Goal: Complete application form: Complete application form

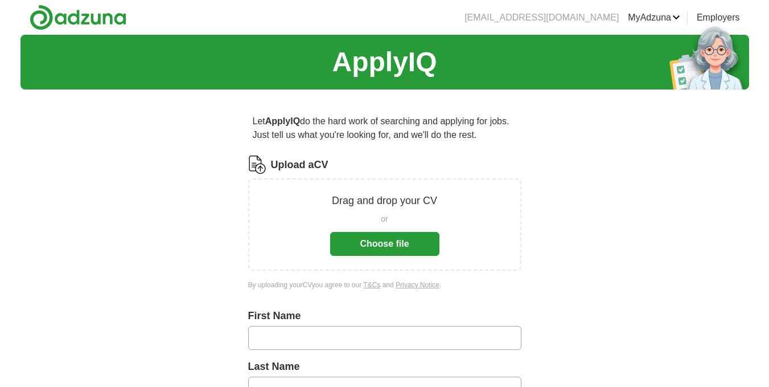
click at [381, 241] on button "Choose file" at bounding box center [384, 244] width 109 height 24
click at [384, 239] on button "Choose file" at bounding box center [384, 244] width 109 height 24
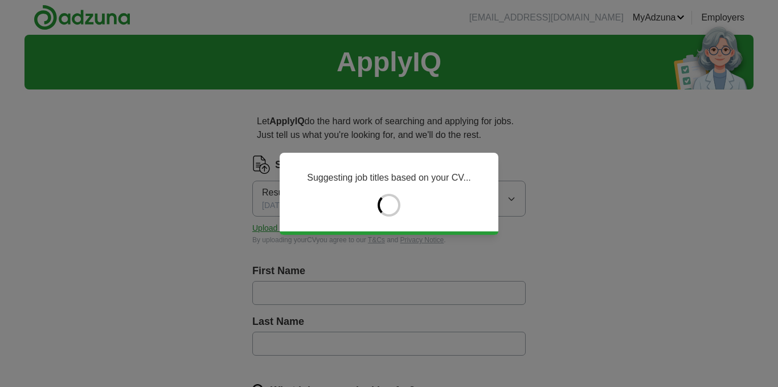
type input "*******"
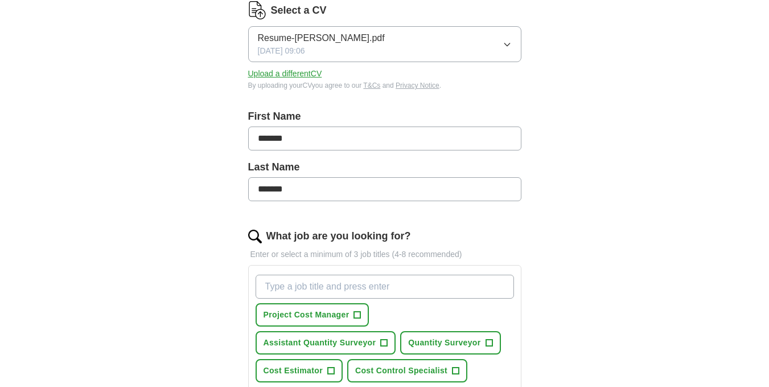
scroll to position [285, 0]
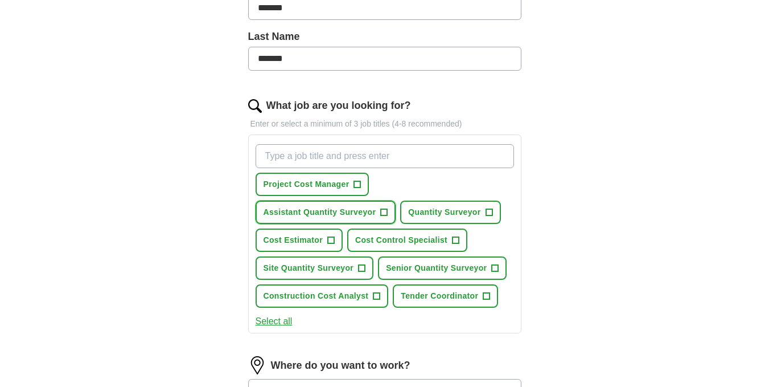
click at [388, 211] on span "+" at bounding box center [383, 211] width 7 height 7
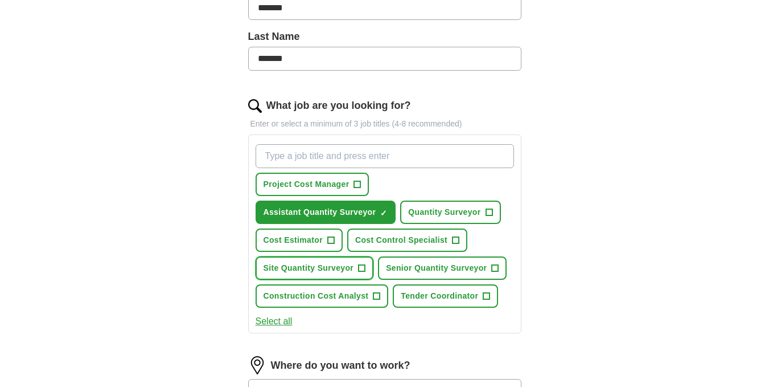
click at [329, 265] on span "Site Quantity Surveyor" at bounding box center [309, 268] width 91 height 12
click at [431, 209] on span "Quantity Surveyor" at bounding box center [444, 212] width 72 height 12
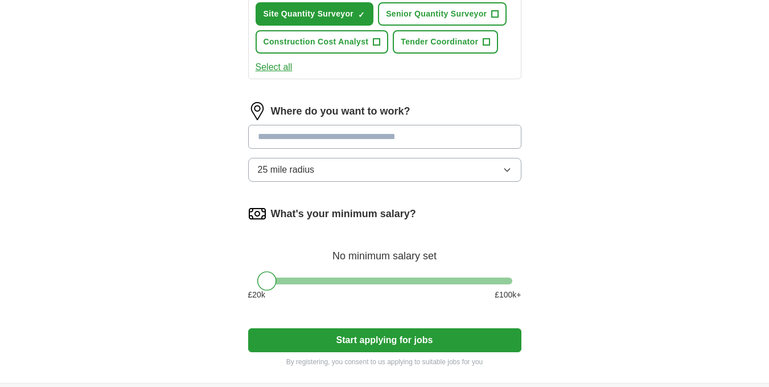
scroll to position [569, 0]
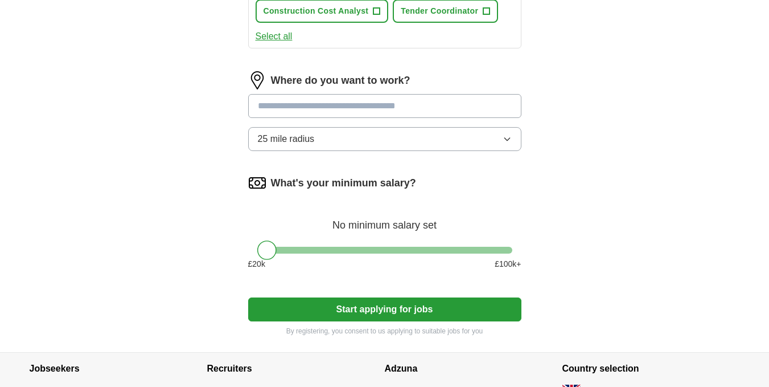
click at [403, 103] on input at bounding box center [384, 106] width 273 height 24
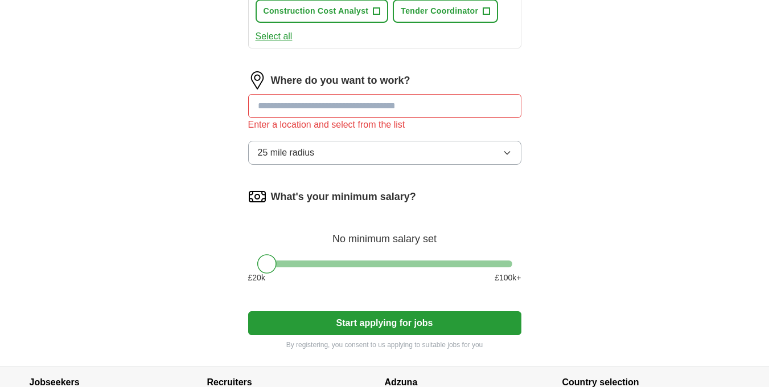
click at [441, 133] on div "Where do you want to work? Enter a location and select from the list 25 mile ra…" at bounding box center [384, 122] width 273 height 102
click at [466, 149] on button "25 mile radius" at bounding box center [384, 153] width 273 height 24
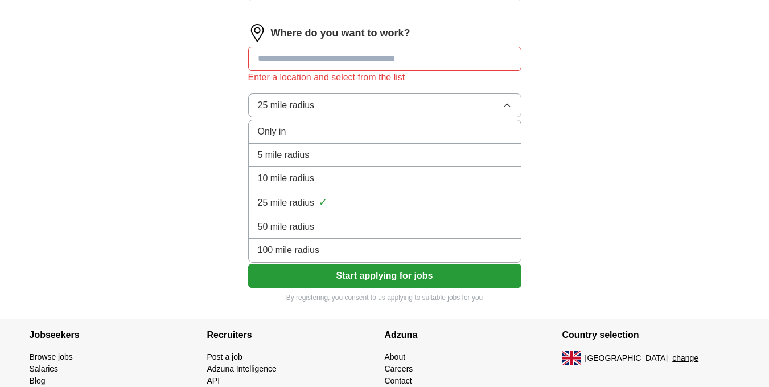
scroll to position [618, 0]
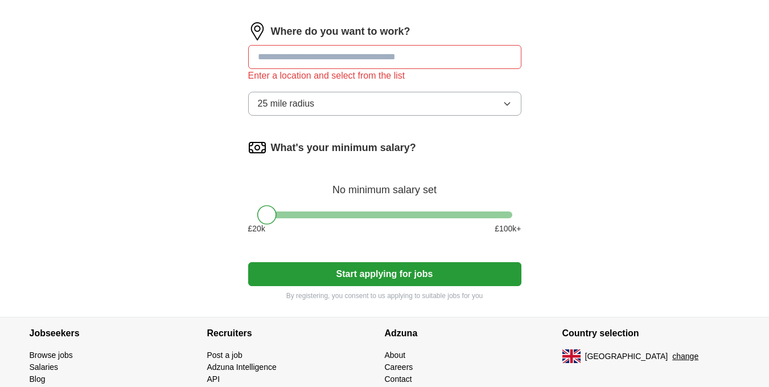
click at [365, 55] on input at bounding box center [384, 57] width 273 height 24
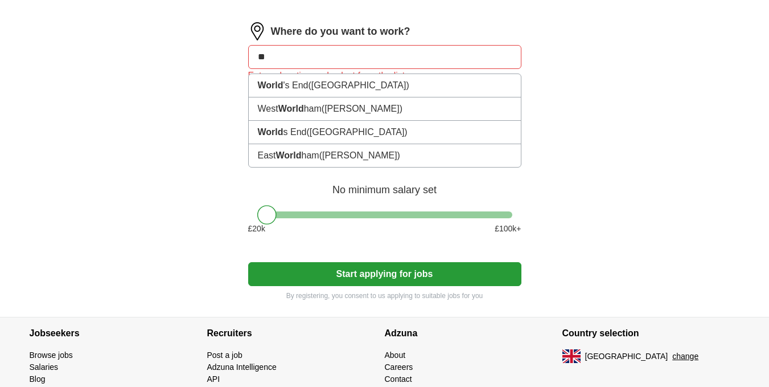
type input "*"
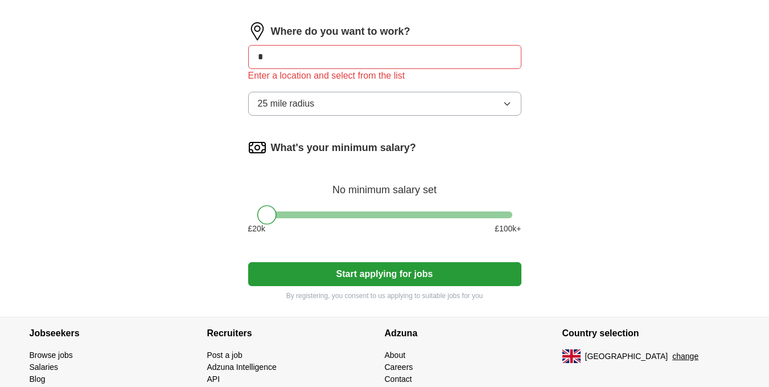
type input "**"
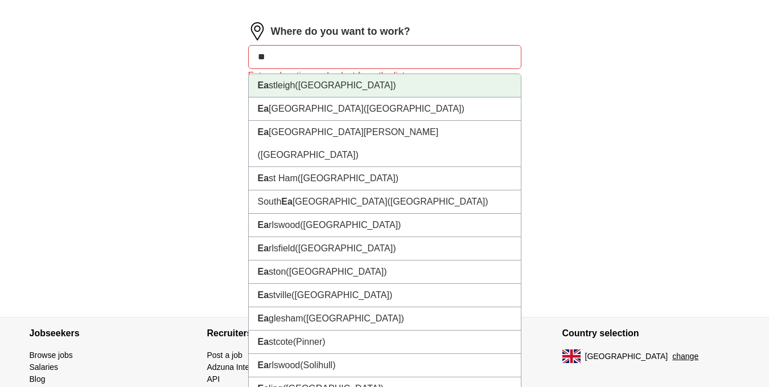
click at [339, 88] on span "([GEOGRAPHIC_DATA])" at bounding box center [345, 85] width 101 height 10
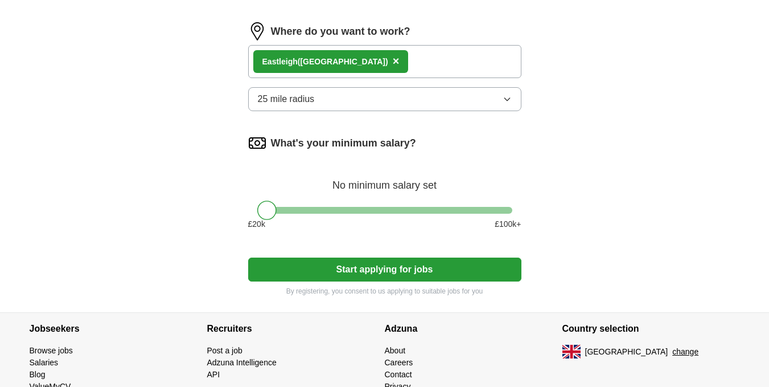
click at [340, 96] on button "25 mile radius" at bounding box center [384, 99] width 273 height 24
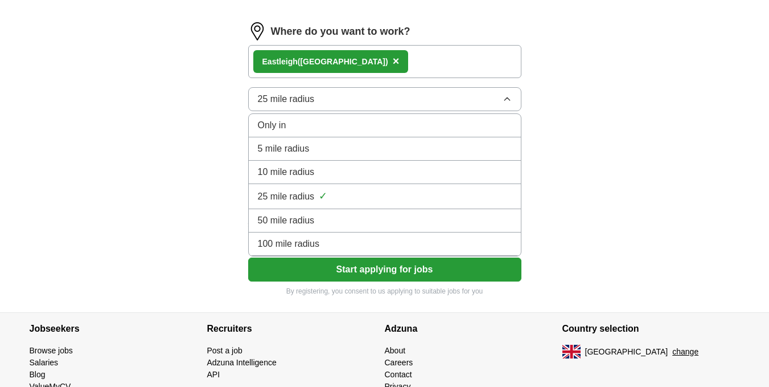
click at [291, 245] on span "100 mile radius" at bounding box center [289, 244] width 62 height 14
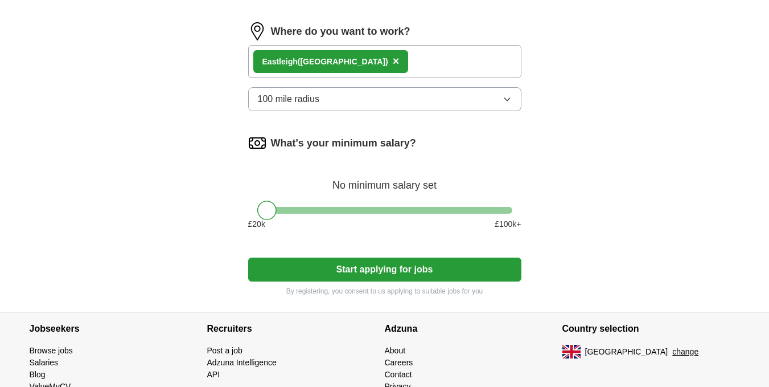
click at [371, 271] on button "Start applying for jobs" at bounding box center [384, 269] width 273 height 24
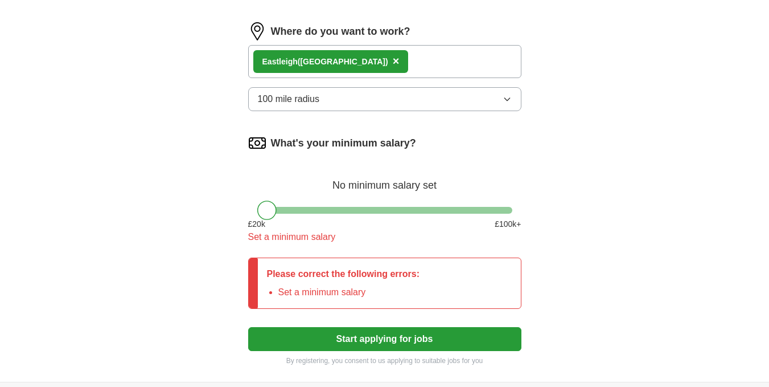
click at [345, 187] on div "No minimum salary set" at bounding box center [384, 179] width 273 height 27
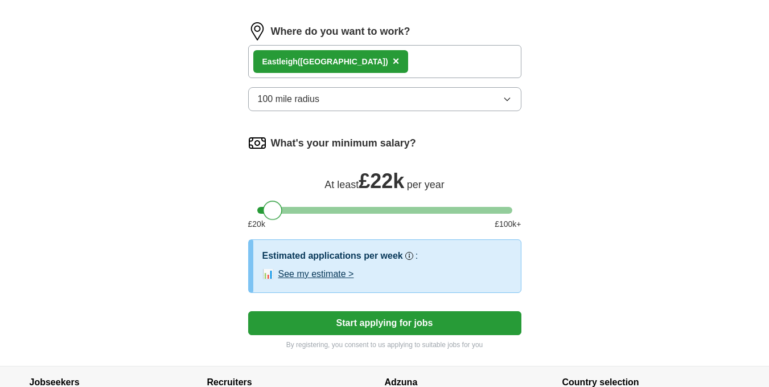
drag, startPoint x: 273, startPoint y: 212, endPoint x: 280, endPoint y: 208, distance: 7.1
click at [280, 208] on div at bounding box center [272, 209] width 19 height 19
click at [312, 271] on button "See my estimate >" at bounding box center [316, 274] width 76 height 14
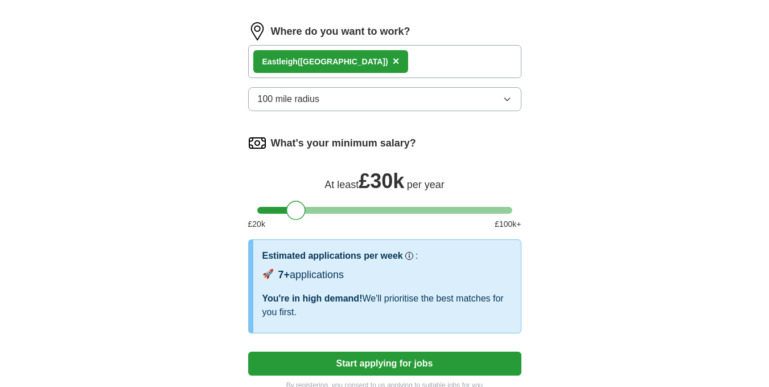
drag, startPoint x: 273, startPoint y: 210, endPoint x: 298, endPoint y: 213, distance: 24.7
click at [298, 213] on div at bounding box center [295, 209] width 19 height 19
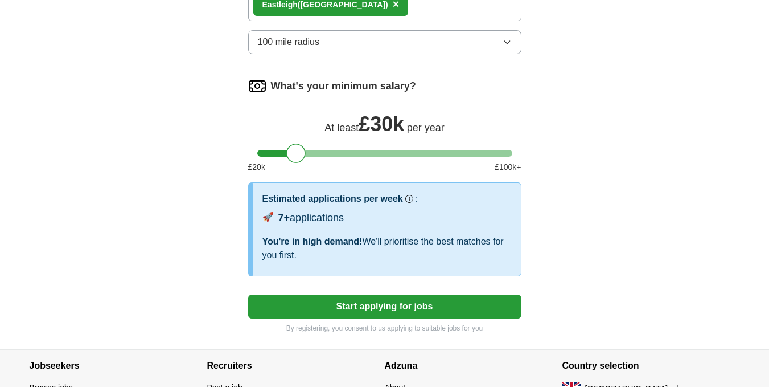
click at [374, 311] on button "Start applying for jobs" at bounding box center [384, 306] width 273 height 24
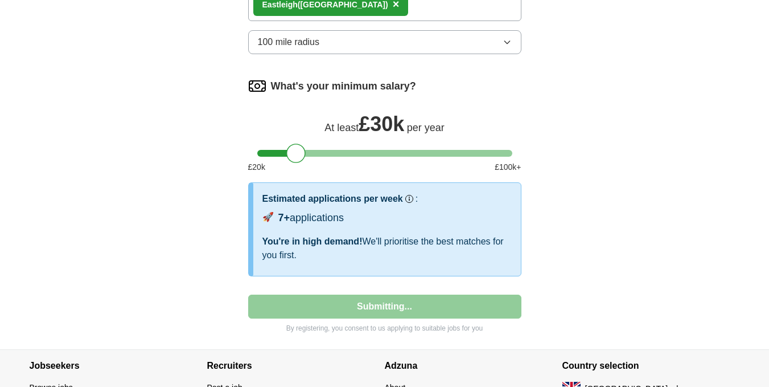
select select "**"
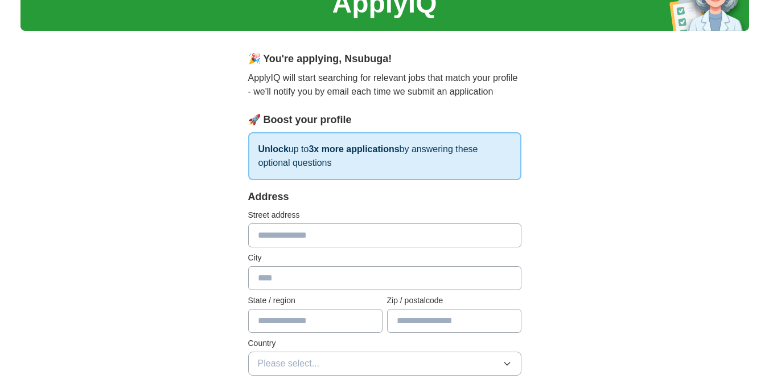
scroll to position [0, 0]
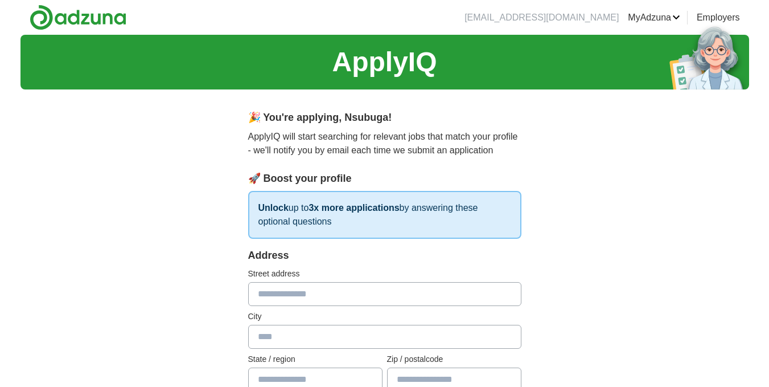
click at [355, 212] on p "Unlock up to 3x more applications by answering these optional questions" at bounding box center [384, 215] width 273 height 48
click at [282, 288] on input "text" at bounding box center [384, 294] width 273 height 24
type input "********"
type input "*******"
select select "**"
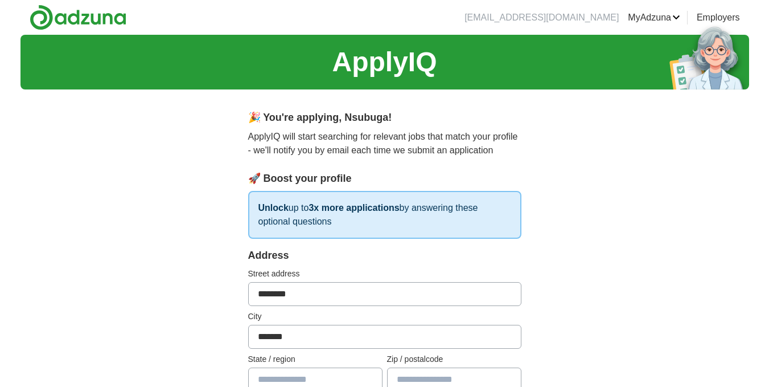
scroll to position [300, 0]
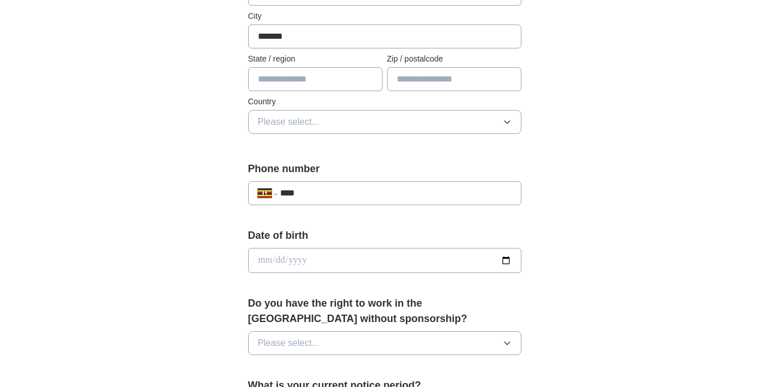
type input "**********"
click at [327, 122] on button "Please select..." at bounding box center [384, 122] width 273 height 24
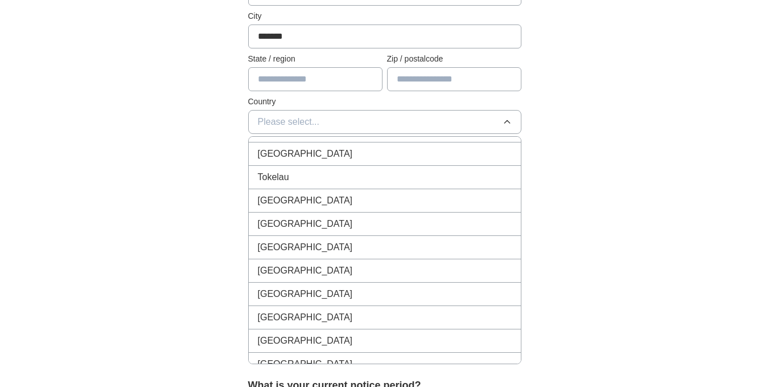
scroll to position [5168, 0]
click at [293, 309] on div "[GEOGRAPHIC_DATA]" at bounding box center [385, 316] width 254 height 14
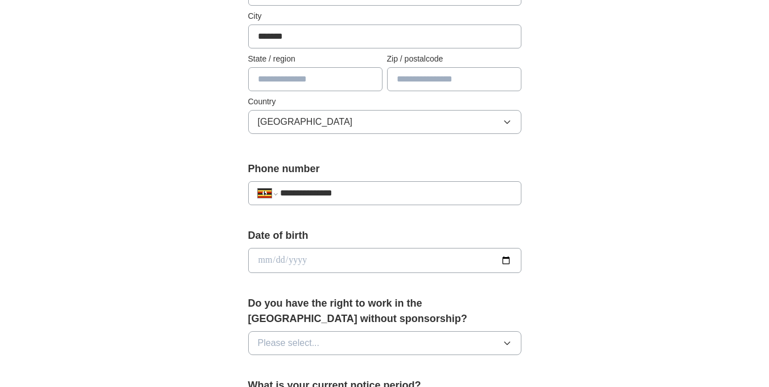
click at [330, 261] on input "date" at bounding box center [384, 260] width 273 height 25
click at [510, 262] on input "date" at bounding box center [384, 260] width 273 height 25
click at [506, 261] on input "**********" at bounding box center [384, 260] width 273 height 25
type input "**********"
click at [586, 288] on div "**********" at bounding box center [384, 245] width 729 height 1021
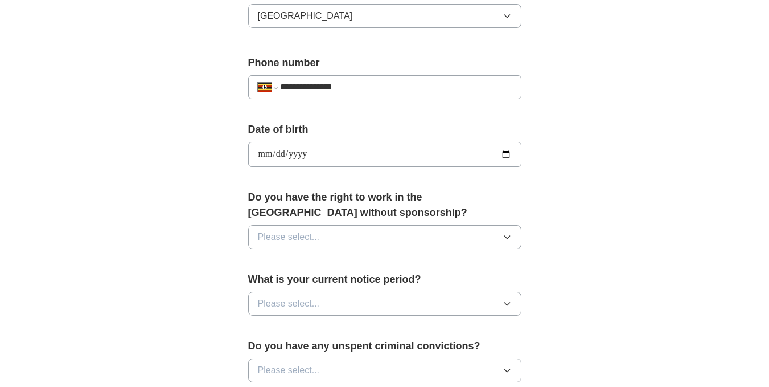
scroll to position [414, 0]
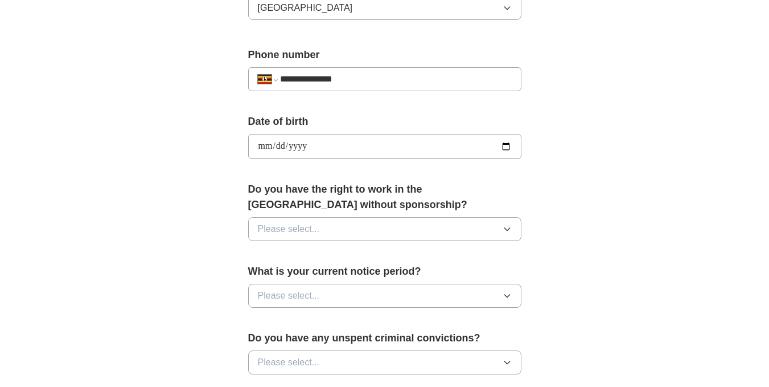
click at [338, 228] on button "Please select..." at bounding box center [384, 229] width 273 height 24
click at [262, 282] on span "No" at bounding box center [263, 279] width 11 height 14
click at [307, 297] on span "Please select..." at bounding box center [289, 296] width 62 height 14
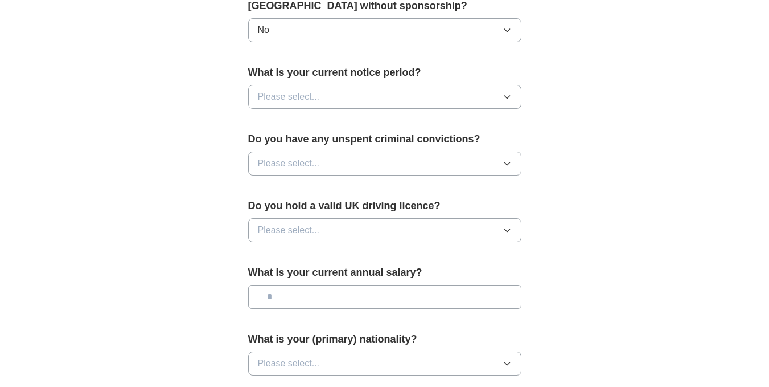
scroll to position [624, 0]
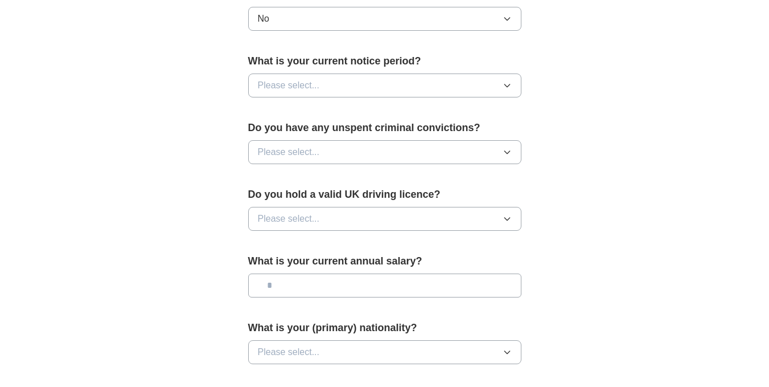
click at [396, 88] on button "Please select..." at bounding box center [384, 85] width 273 height 24
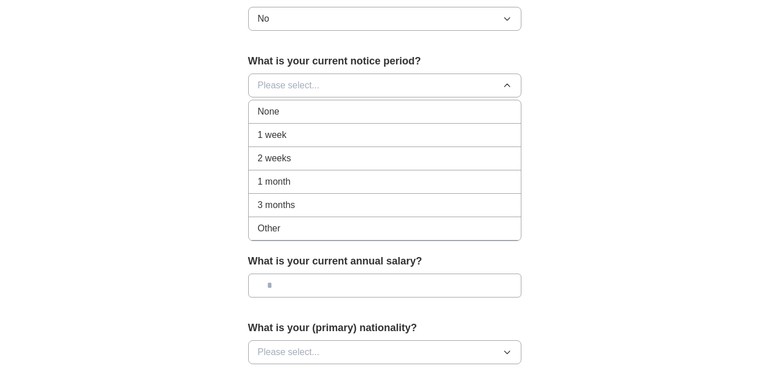
click at [298, 201] on div "3 months" at bounding box center [385, 205] width 254 height 14
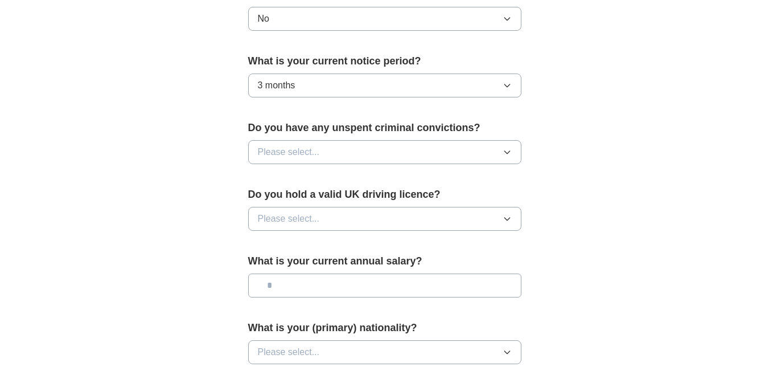
click at [338, 151] on button "Please select..." at bounding box center [384, 152] width 273 height 24
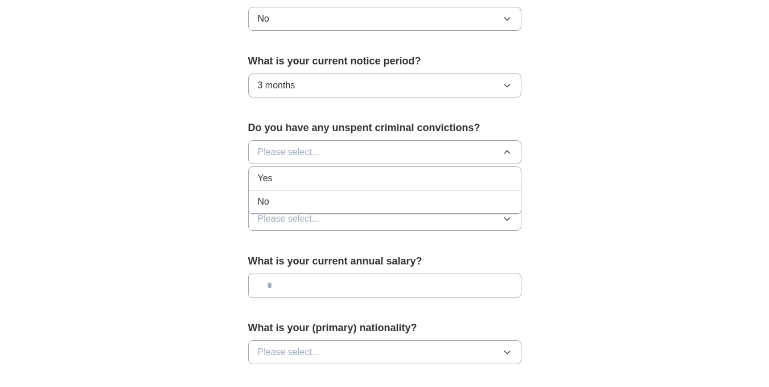
click at [291, 204] on div "No" at bounding box center [385, 202] width 254 height 14
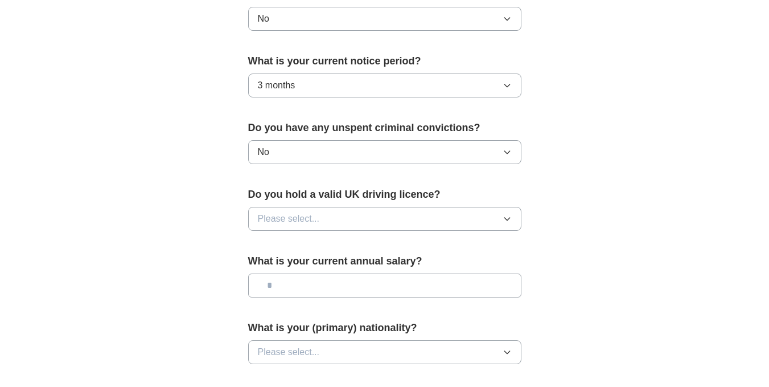
click at [290, 219] on span "Please select..." at bounding box center [289, 219] width 62 height 14
click at [277, 264] on div "No" at bounding box center [385, 268] width 254 height 14
click at [284, 285] on input "text" at bounding box center [384, 285] width 273 height 24
click at [284, 286] on input "text" at bounding box center [384, 285] width 273 height 24
type input "******"
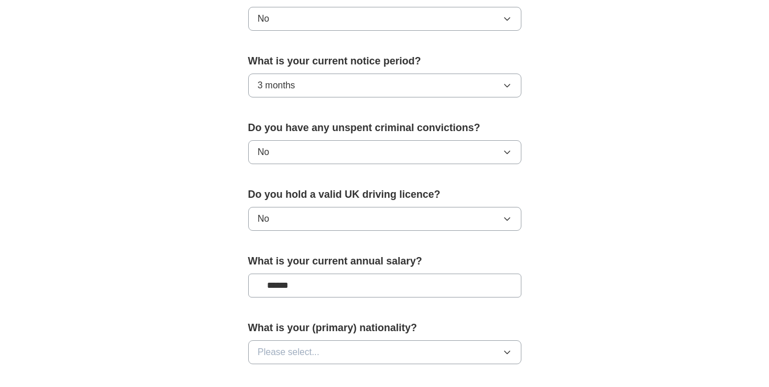
click at [339, 347] on button "Please select..." at bounding box center [384, 352] width 273 height 24
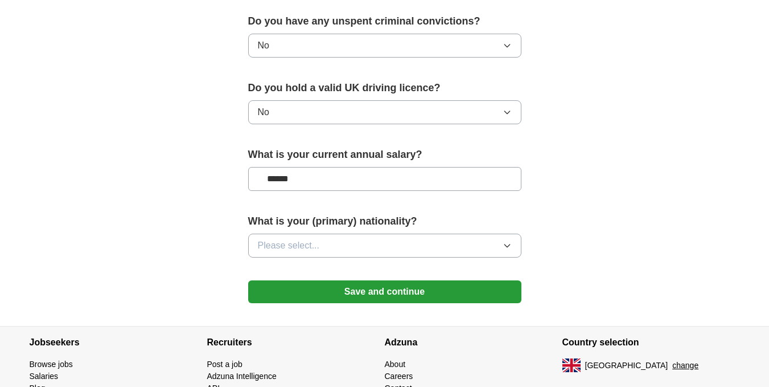
scroll to position [749, 0]
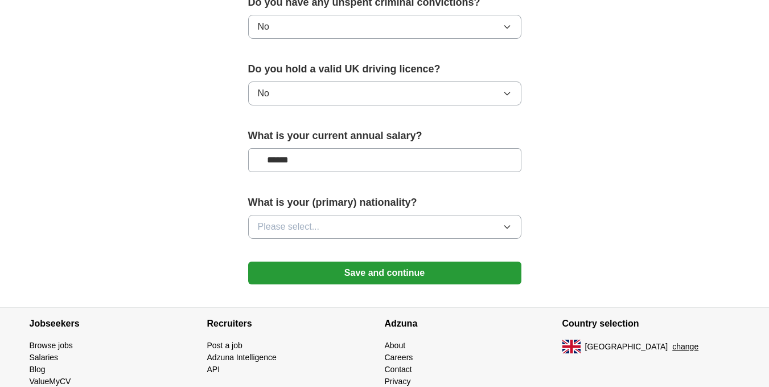
click at [508, 224] on icon "button" at bounding box center [507, 226] width 9 height 9
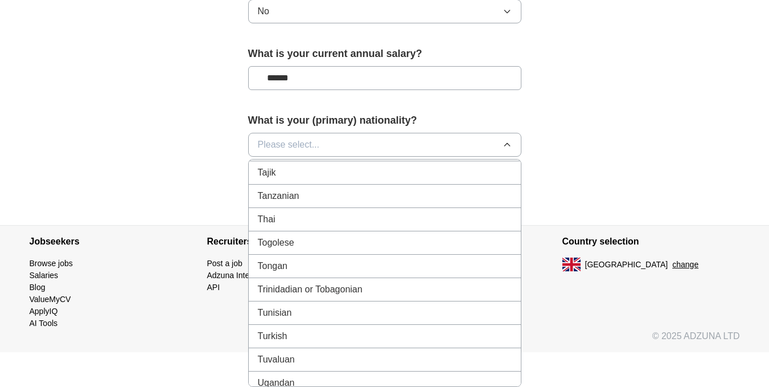
scroll to position [4098, 0]
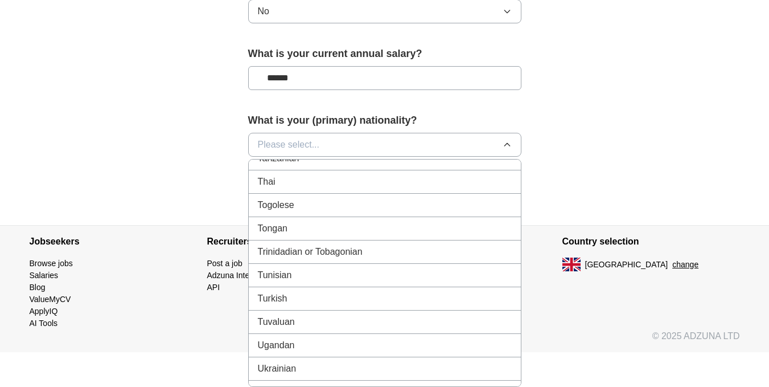
click at [270, 346] on span "Ugandan" at bounding box center [276, 345] width 37 height 14
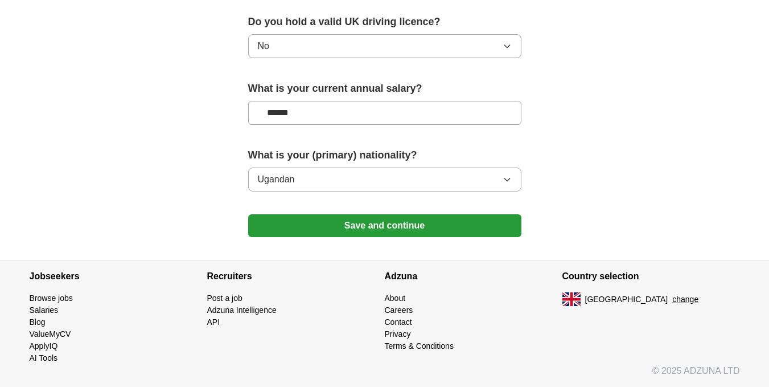
scroll to position [797, 0]
click at [411, 229] on button "Save and continue" at bounding box center [384, 225] width 273 height 23
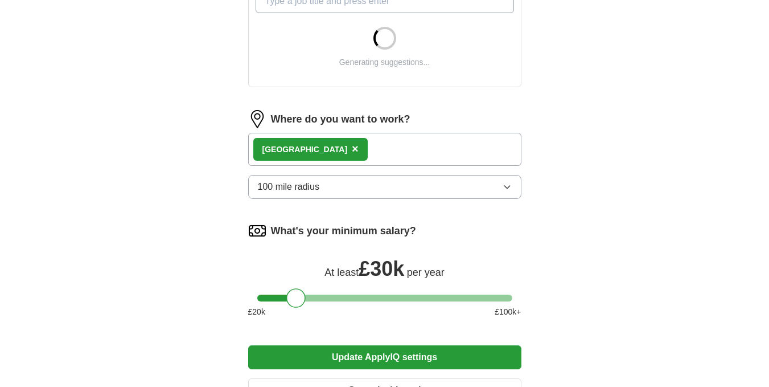
scroll to position [455, 0]
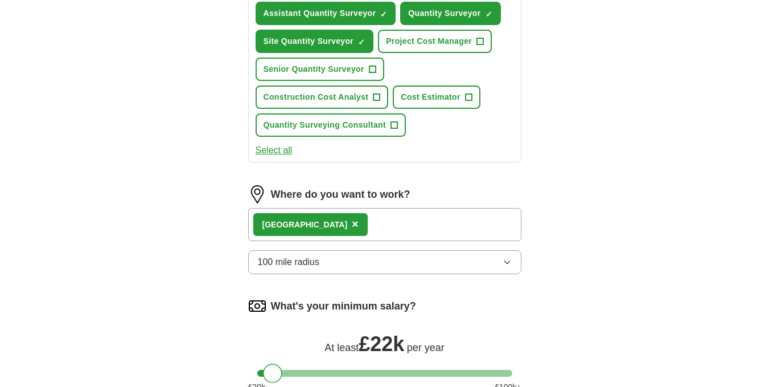
drag, startPoint x: 293, startPoint y: 282, endPoint x: 270, endPoint y: 283, distance: 23.4
click at [270, 283] on form "Select a CV Resume-[PERSON_NAME].pdf [DATE] 06:06 Upload a different CV By uplo…" at bounding box center [384, 93] width 273 height 786
drag, startPoint x: 269, startPoint y: 372, endPoint x: 281, endPoint y: 370, distance: 12.2
click at [281, 370] on div at bounding box center [284, 372] width 19 height 19
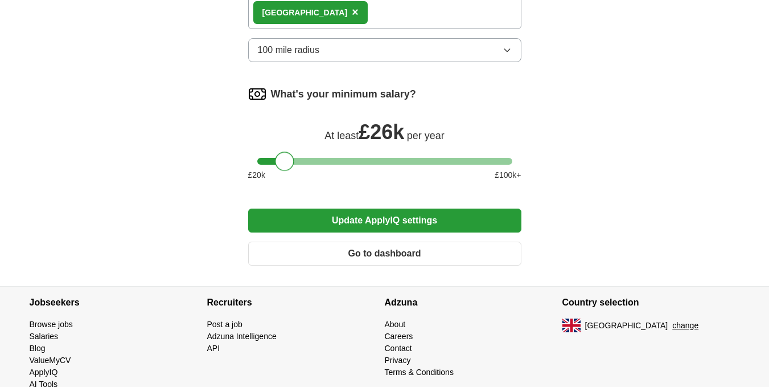
scroll to position [672, 0]
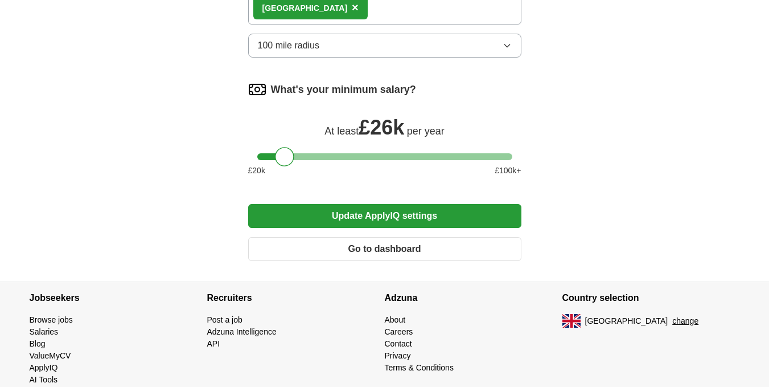
click at [403, 212] on button "Update ApplyIQ settings" at bounding box center [384, 216] width 273 height 24
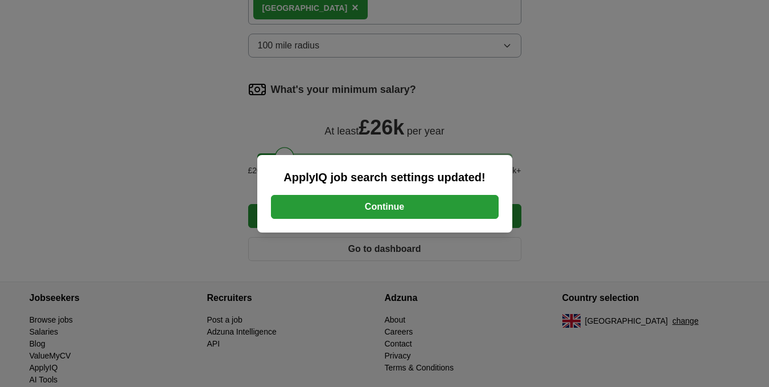
click at [403, 211] on button "Continue" at bounding box center [385, 207] width 228 height 24
